Goal: Task Accomplishment & Management: Complete application form

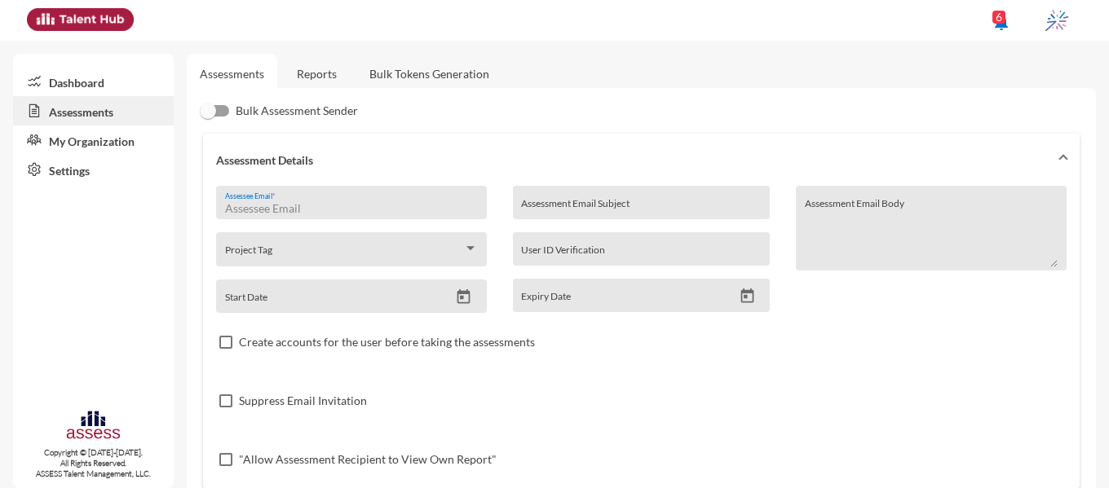
click at [323, 204] on input "Assessee Email *" at bounding box center [352, 208] width 254 height 13
paste input "[PERSON_NAME][EMAIL_ADDRESS][DOMAIN_NAME]"
type input "[PERSON_NAME][EMAIL_ADDRESS][DOMAIN_NAME]"
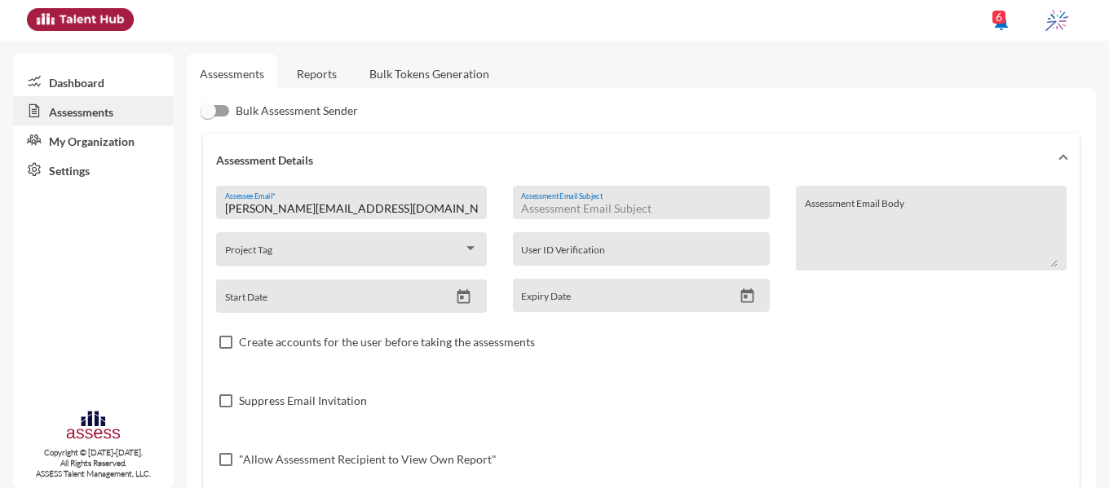
click at [585, 214] on input "Assessment Email Subject" at bounding box center [641, 208] width 241 height 13
click at [554, 207] on input "Ibnsinapharma" at bounding box center [641, 208] width 241 height 13
click at [609, 206] on input "Ibnsina-pharma" at bounding box center [641, 208] width 241 height 13
type input "Ibnsina-pharma\ Development"
click at [471, 248] on div at bounding box center [470, 248] width 8 height 4
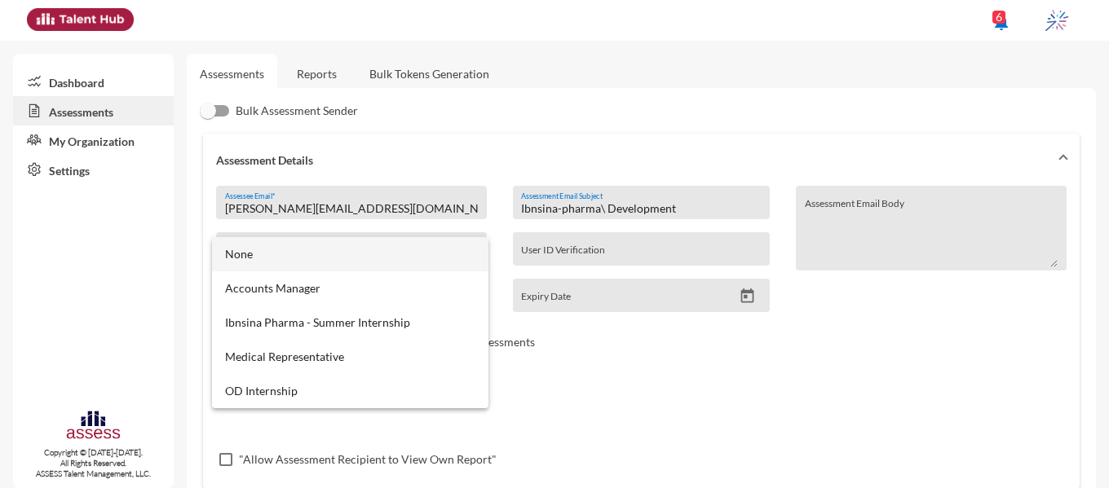
click at [618, 381] on div at bounding box center [554, 244] width 1109 height 488
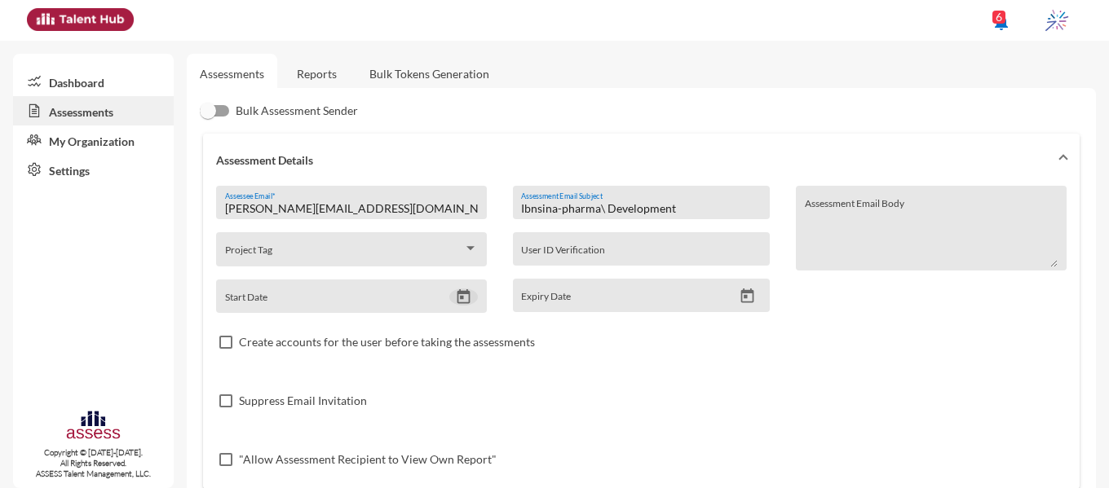
click at [469, 298] on icon "Open calendar" at bounding box center [463, 297] width 17 height 17
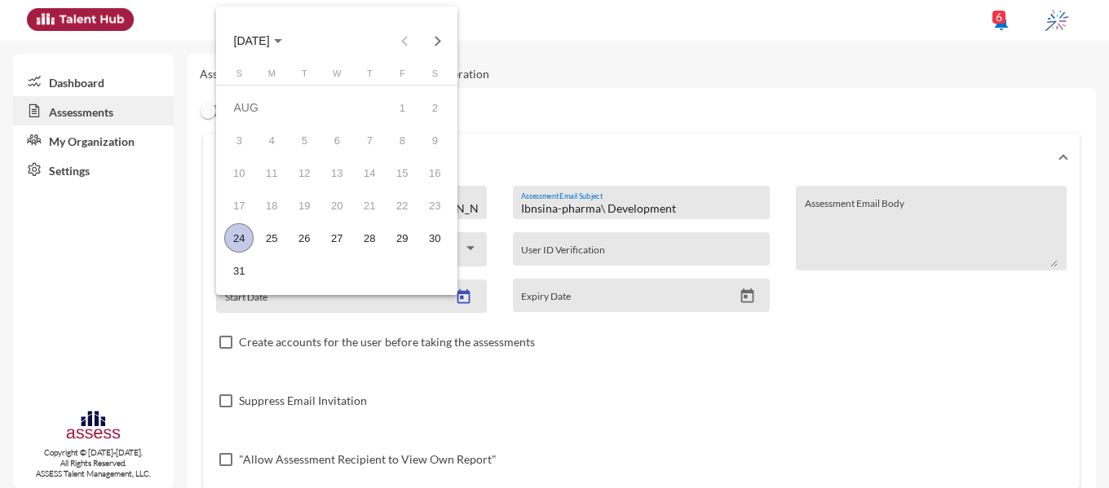
click at [235, 237] on div "24" at bounding box center [238, 237] width 29 height 29
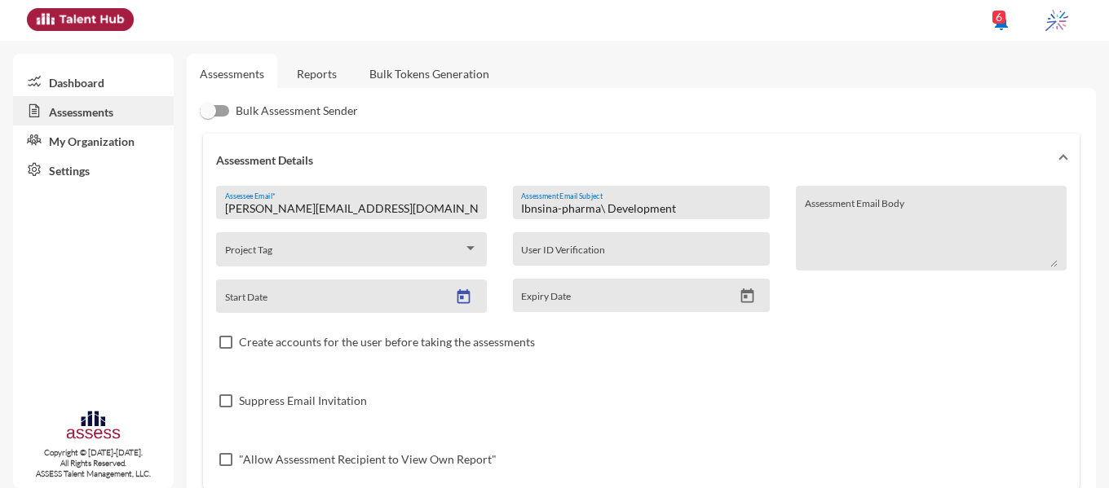
type input "[DATE]"
click at [753, 287] on div "Expiry Date" at bounding box center [642, 295] width 258 height 33
click at [741, 293] on icon "Open calendar" at bounding box center [747, 296] width 13 height 15
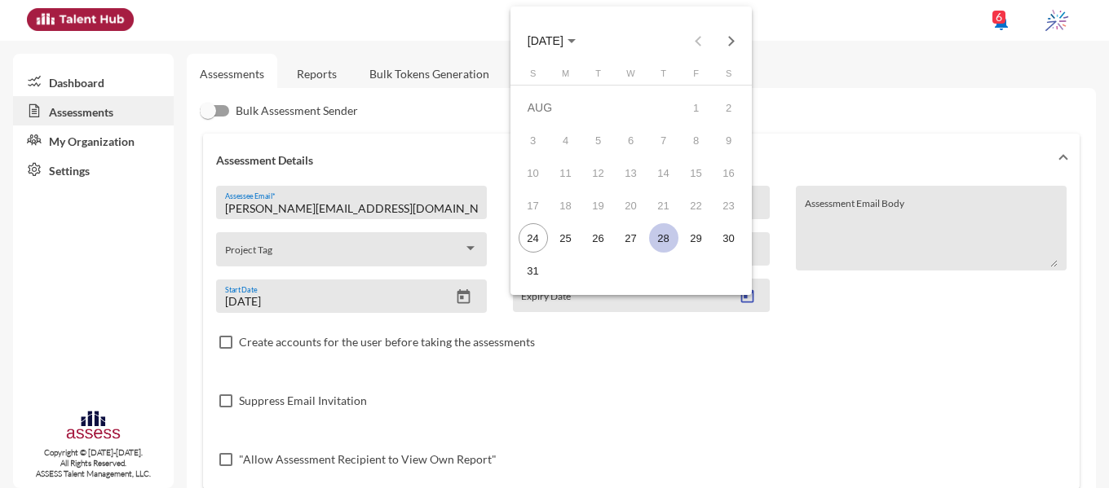
click at [662, 230] on div "28" at bounding box center [663, 237] width 29 height 29
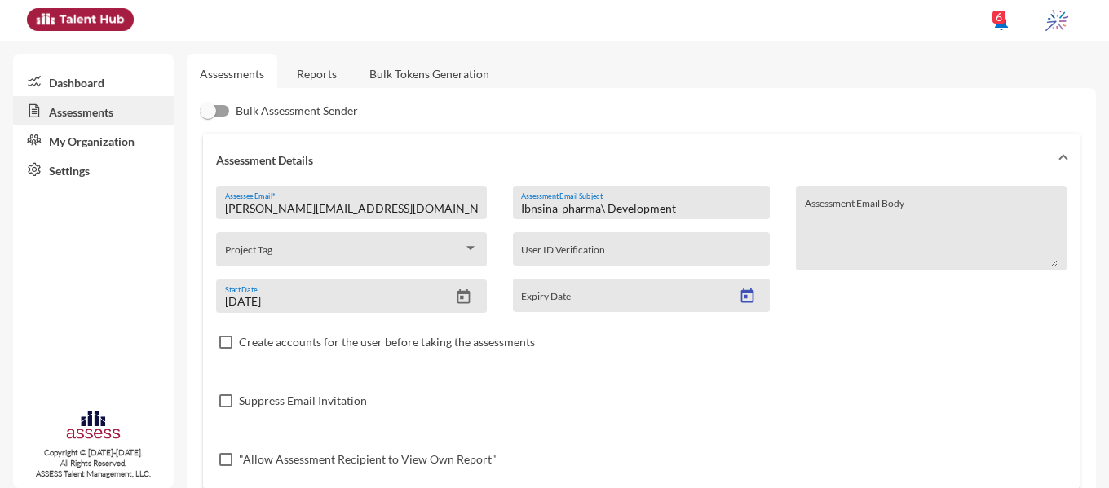
type input "[DATE]"
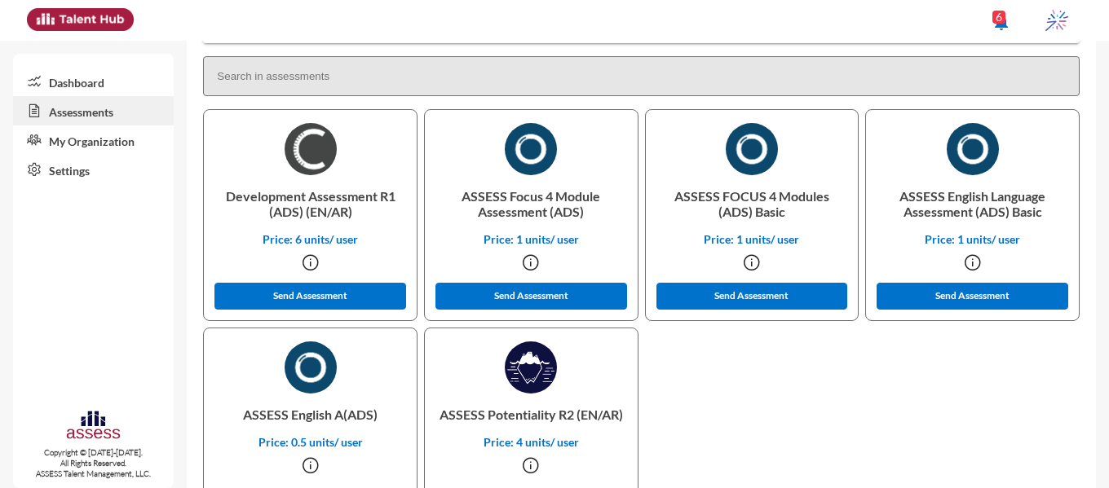
scroll to position [468, 0]
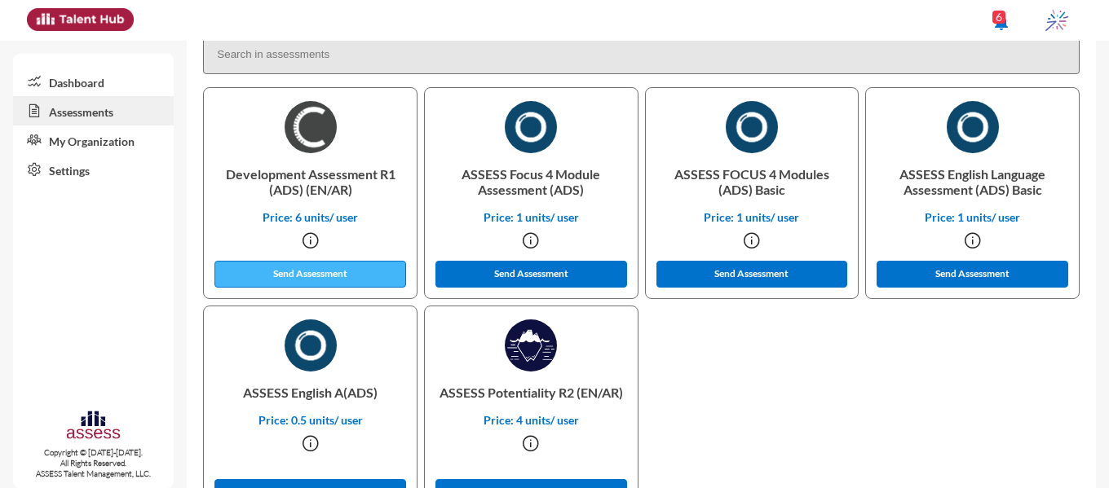
click at [335, 280] on button "Send Assessment" at bounding box center [310, 274] width 192 height 27
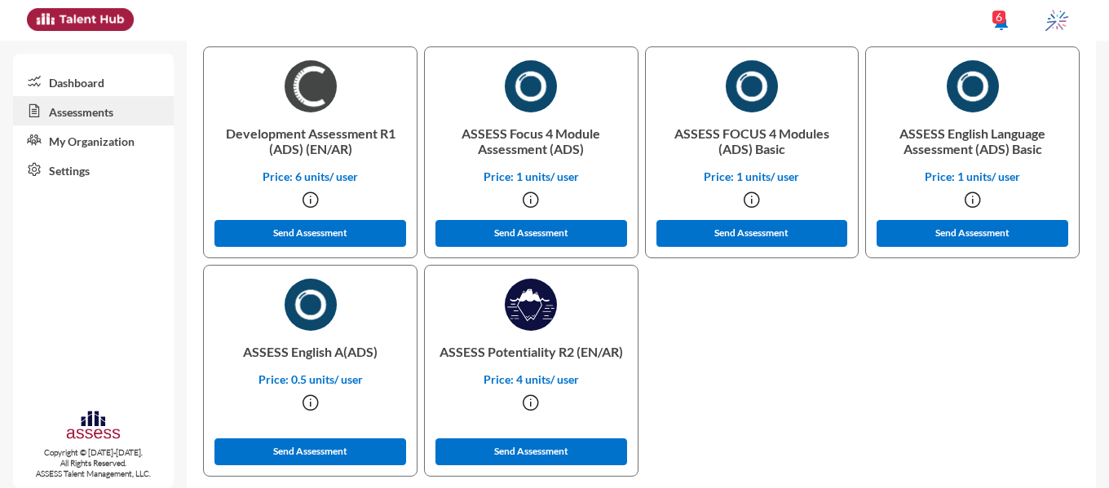
scroll to position [530, 0]
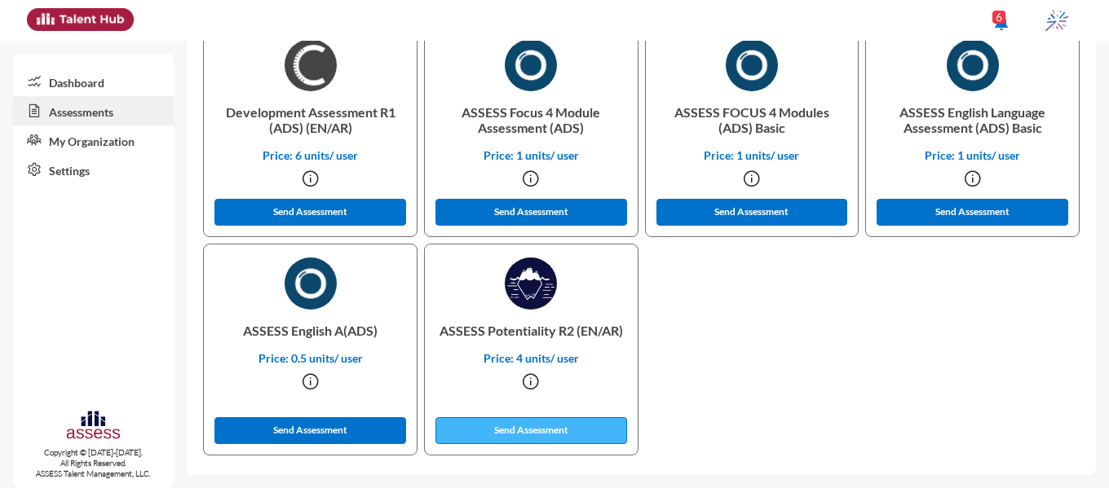
click at [513, 422] on button "Send Assessment" at bounding box center [531, 430] width 192 height 27
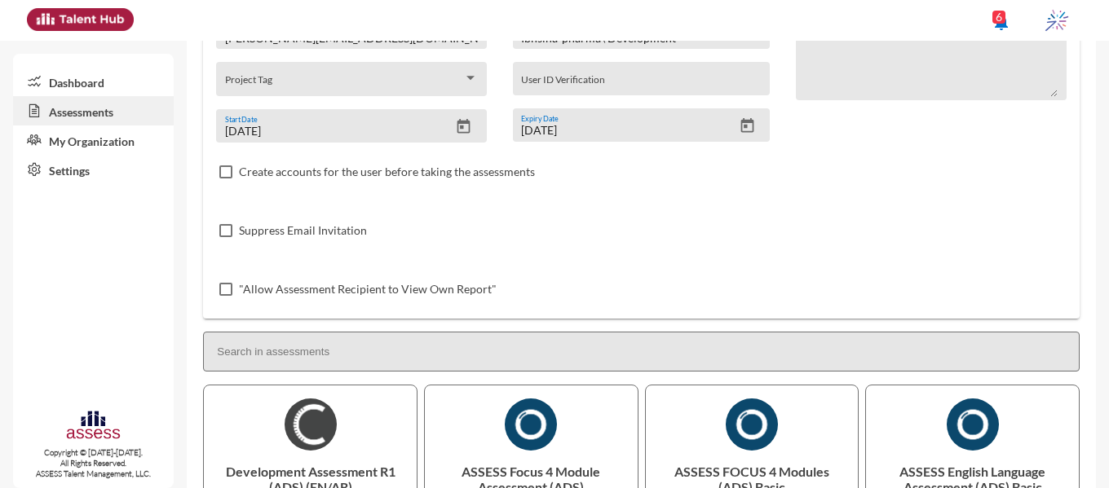
scroll to position [0, 0]
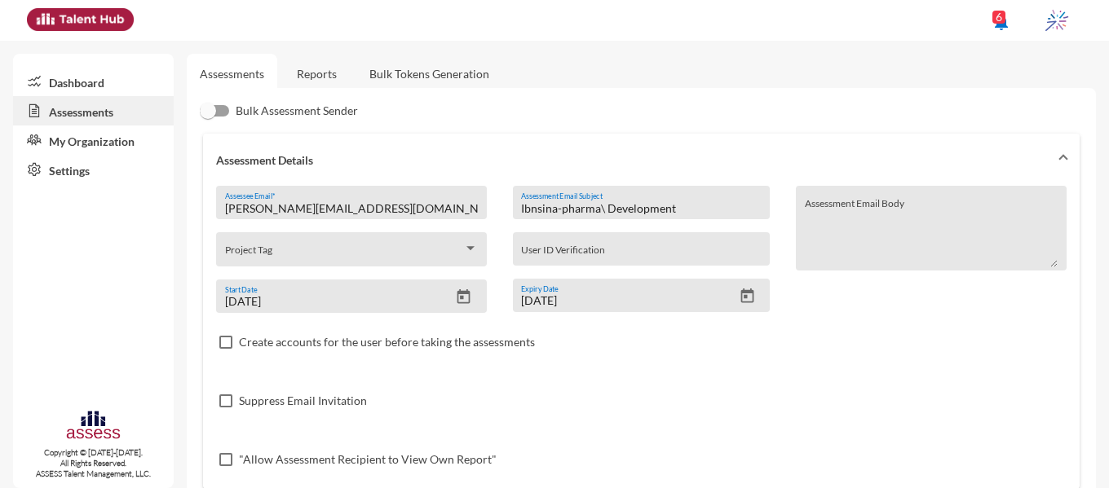
click at [401, 207] on input "[PERSON_NAME][EMAIL_ADDRESS][DOMAIN_NAME]" at bounding box center [352, 208] width 254 height 13
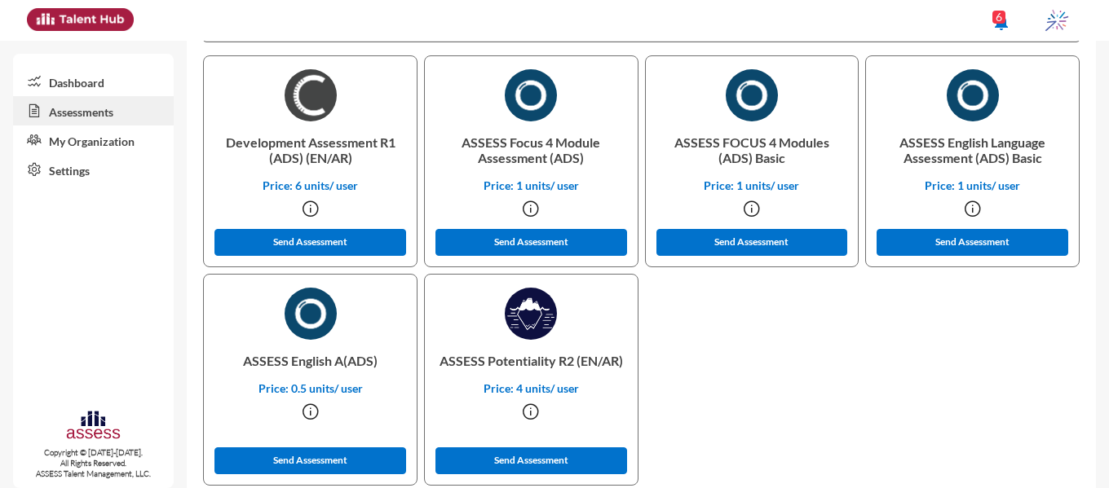
scroll to position [491, 0]
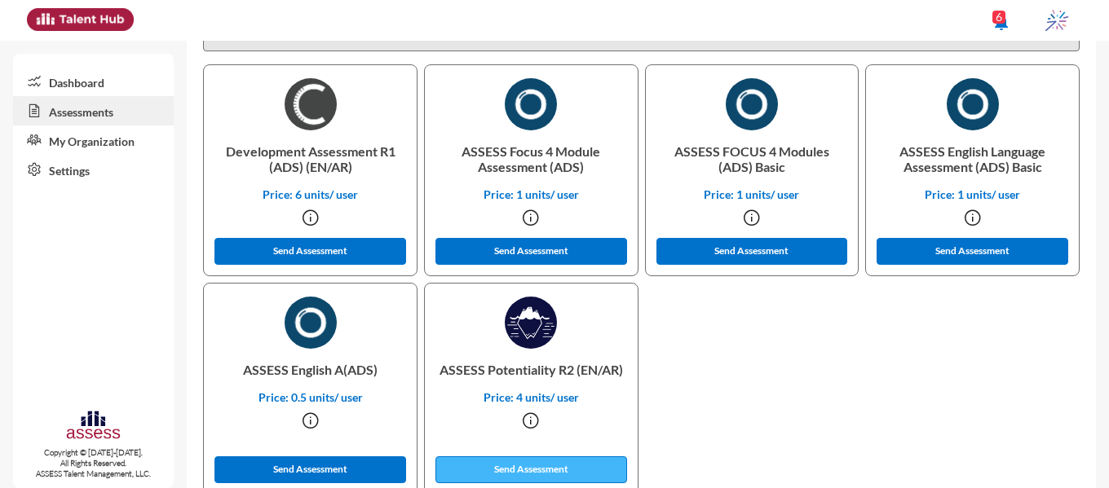
click at [478, 462] on button "Send Assessment" at bounding box center [531, 470] width 192 height 27
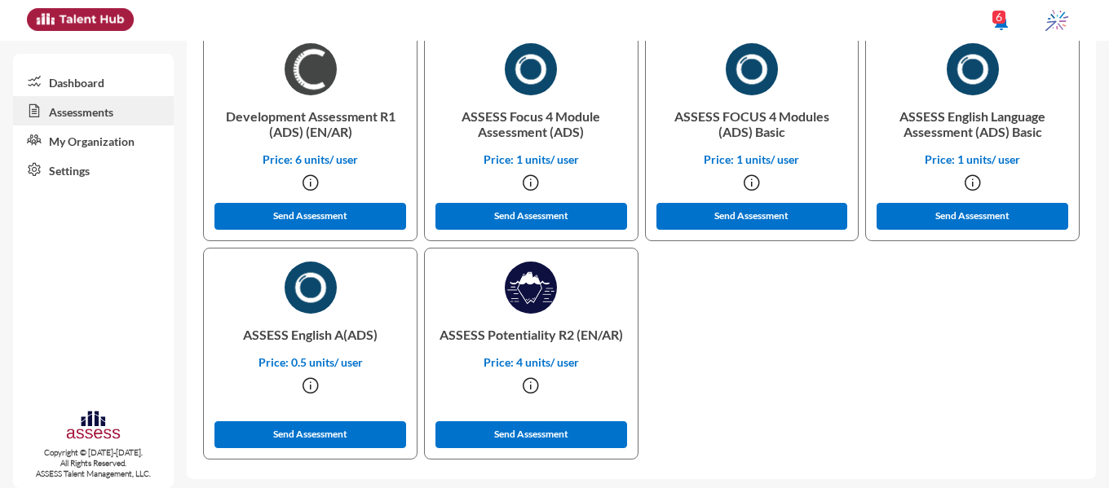
scroll to position [530, 0]
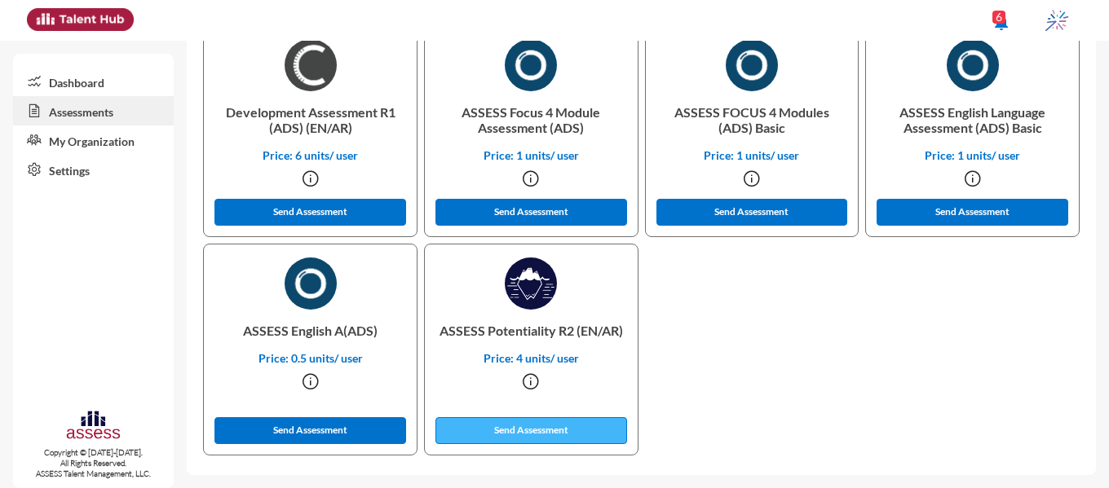
click at [479, 429] on button "Send Assessment" at bounding box center [531, 430] width 192 height 27
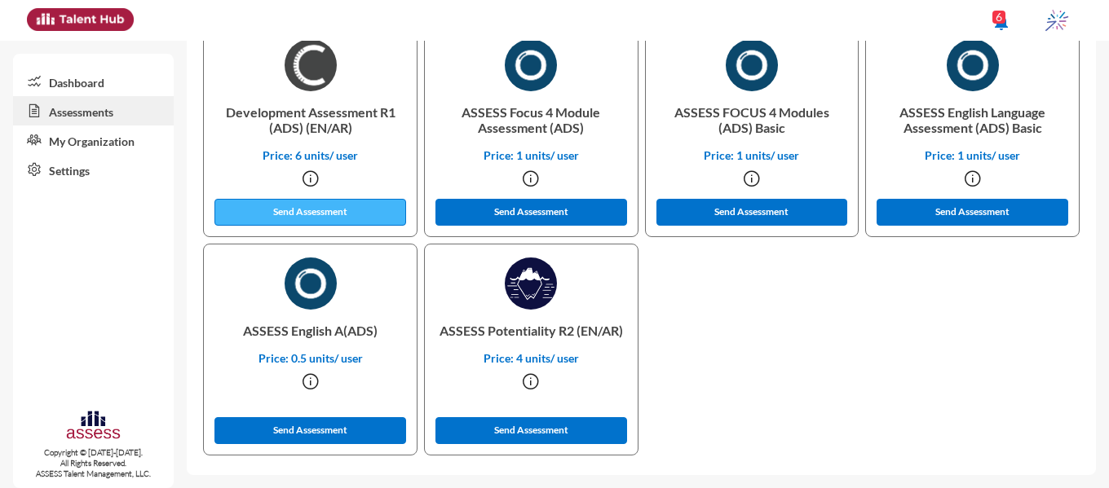
click at [280, 212] on button "Send Assessment" at bounding box center [310, 212] width 192 height 27
drag, startPoint x: 1092, startPoint y: 390, endPoint x: 1107, endPoint y: 211, distance: 179.2
click at [1107, 211] on mat-sidenav-content "Assessments Reports Bulk Tokens Generation Bulk Assessment Sender Assessment De…" at bounding box center [648, 265] width 922 height 448
click at [307, 199] on button "Send Assessment" at bounding box center [310, 212] width 192 height 27
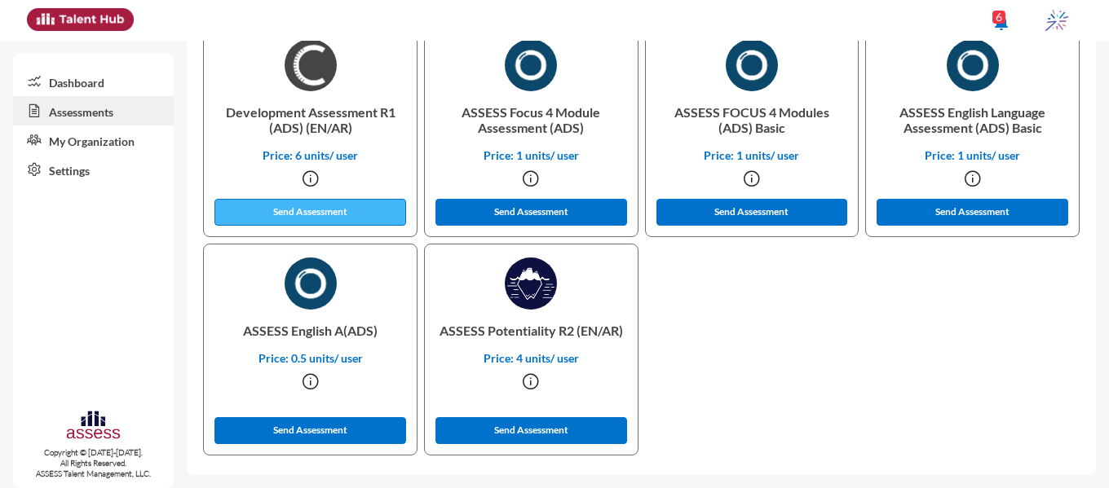
click at [307, 199] on button "Send Assessment" at bounding box center [310, 212] width 192 height 27
click at [303, 215] on button "Send Assessment" at bounding box center [310, 212] width 192 height 27
click at [323, 215] on button "Send Assessment" at bounding box center [310, 212] width 192 height 27
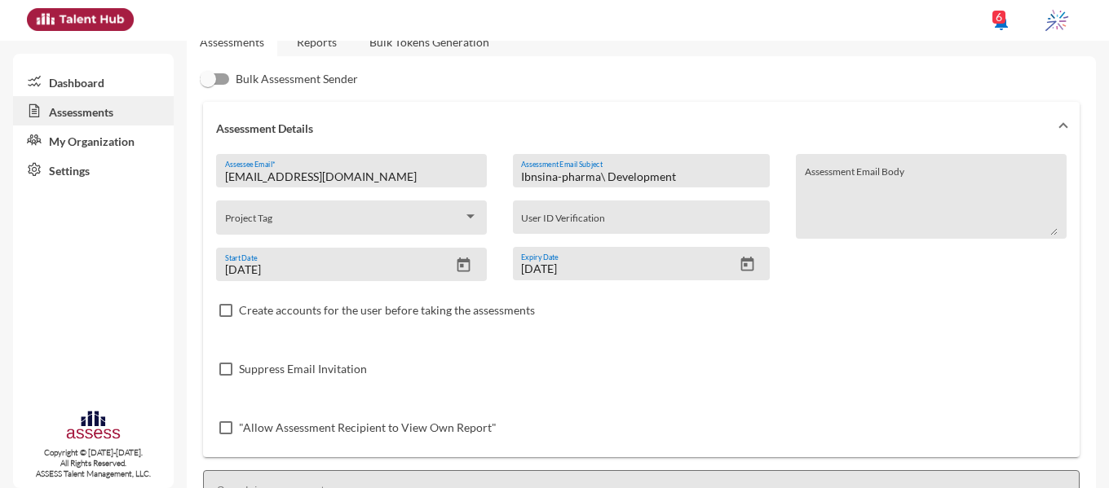
scroll to position [15, 0]
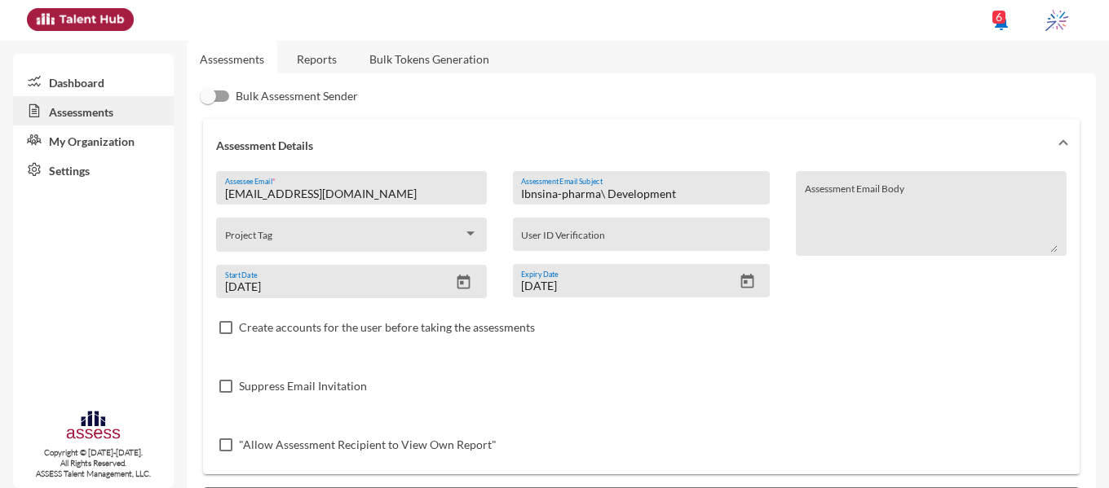
click at [414, 190] on input "[EMAIL_ADDRESS][DOMAIN_NAME]" at bounding box center [352, 194] width 254 height 13
paste input "[EMAIL_ADDRESS]"
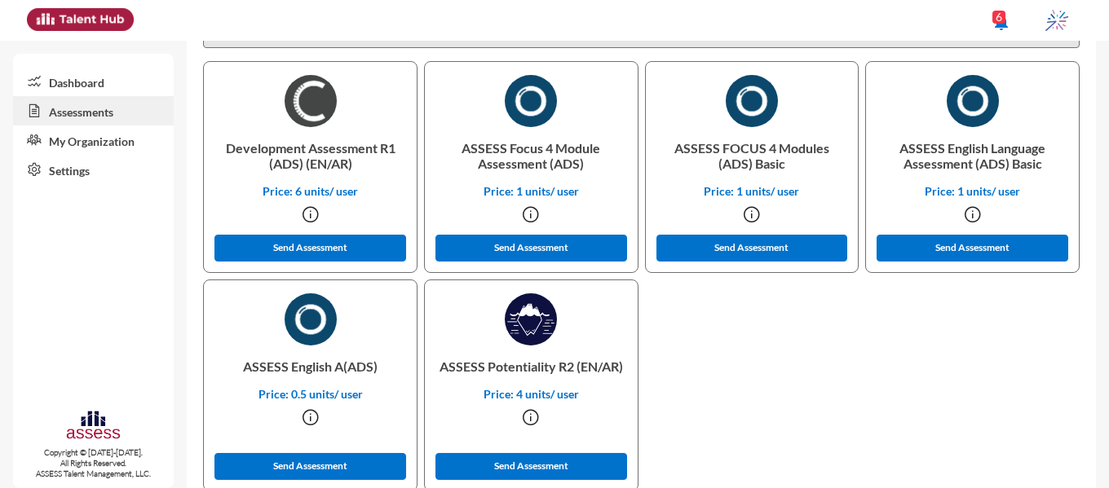
scroll to position [530, 0]
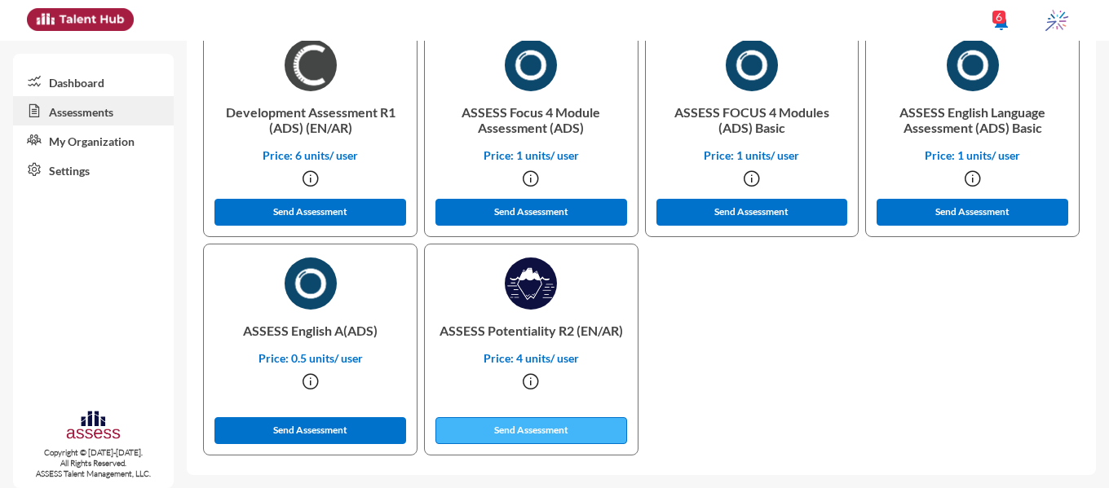
type input "[EMAIL_ADDRESS][DOMAIN_NAME]"
click at [515, 428] on button "Send Assessment" at bounding box center [531, 430] width 192 height 27
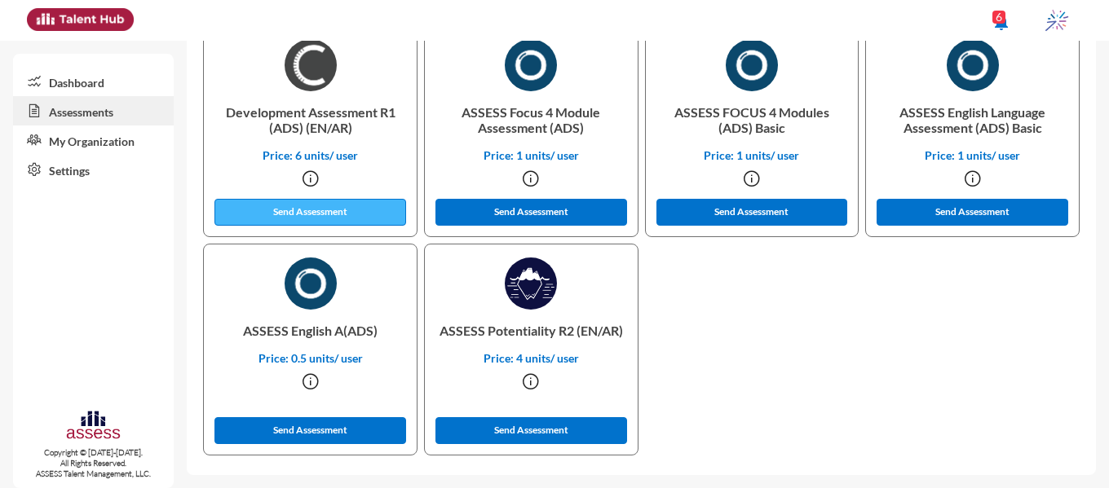
click at [346, 206] on button "Send Assessment" at bounding box center [310, 212] width 192 height 27
click at [352, 214] on button "Send Assessment" at bounding box center [310, 212] width 192 height 27
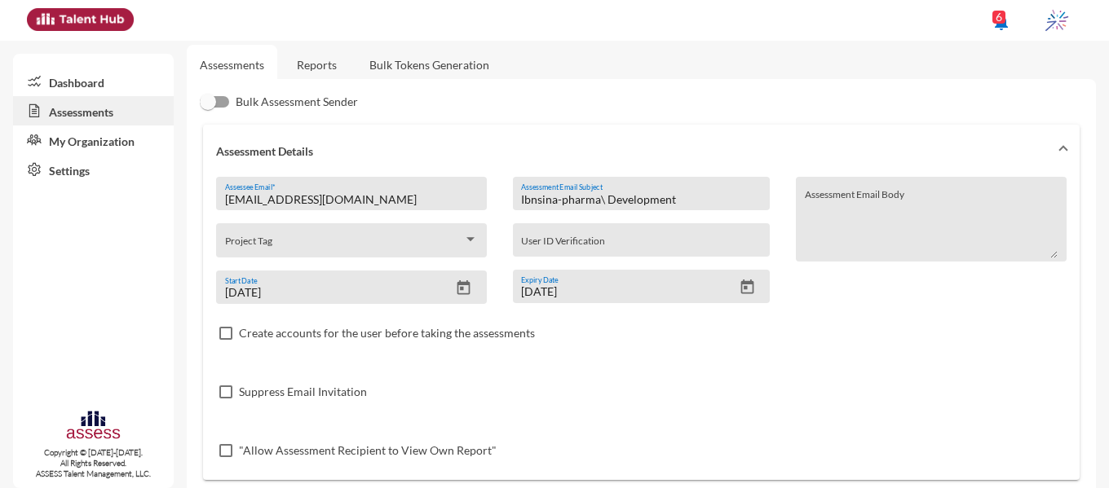
scroll to position [0, 0]
